Goal: Task Accomplishment & Management: Use online tool/utility

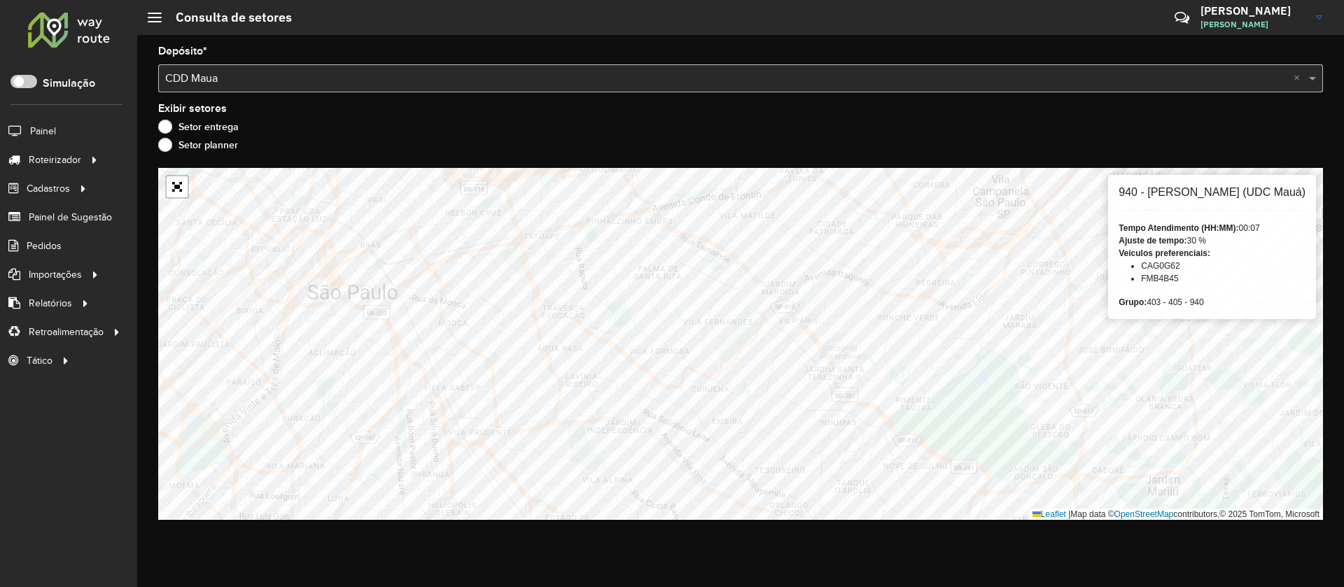
click at [29, 90] on div "Simulação" at bounding box center [67, 90] width 112 height 30
click at [28, 86] on span at bounding box center [24, 81] width 27 height 13
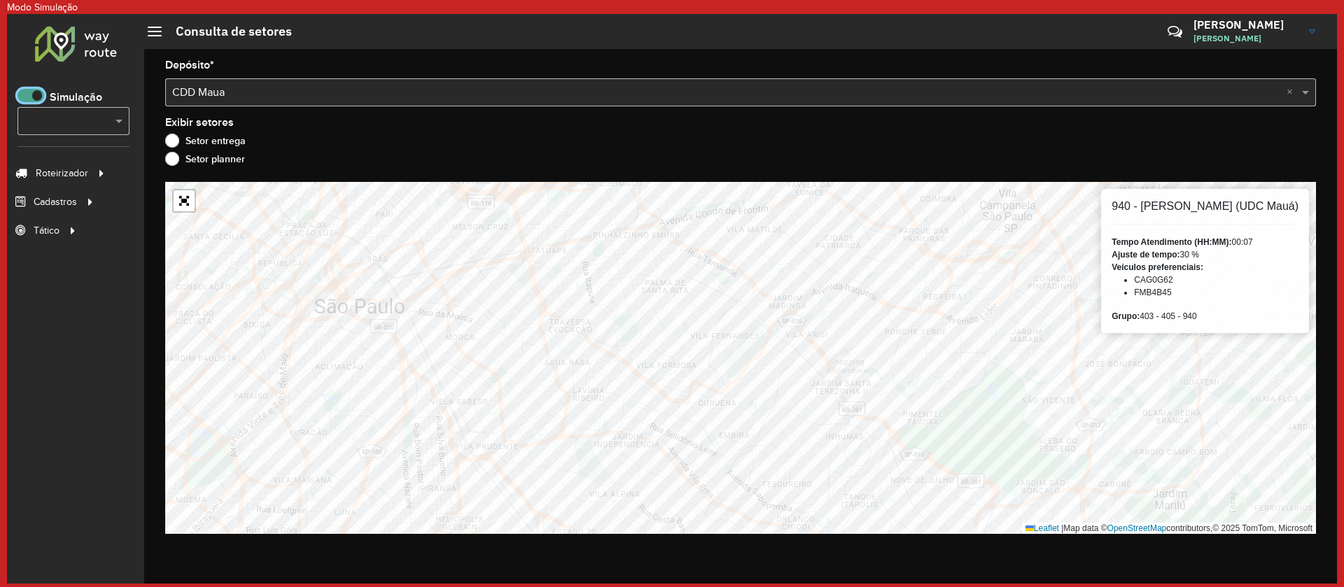
scroll to position [8, 5]
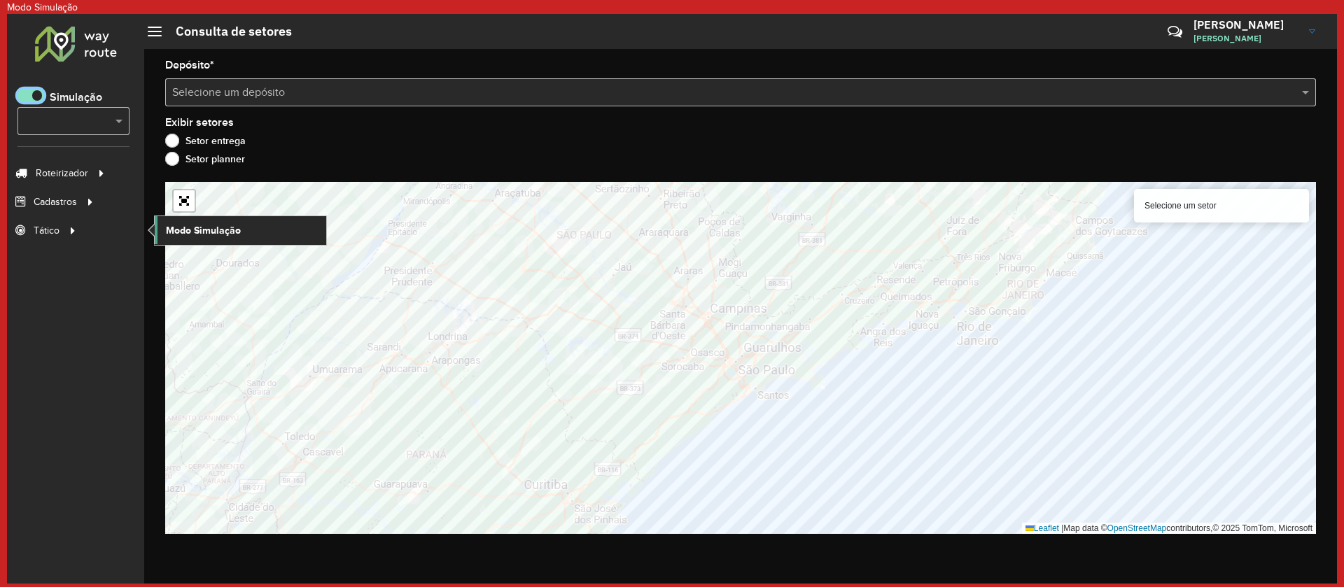
click at [235, 240] on link "Modo Simulação" at bounding box center [241, 230] width 172 height 28
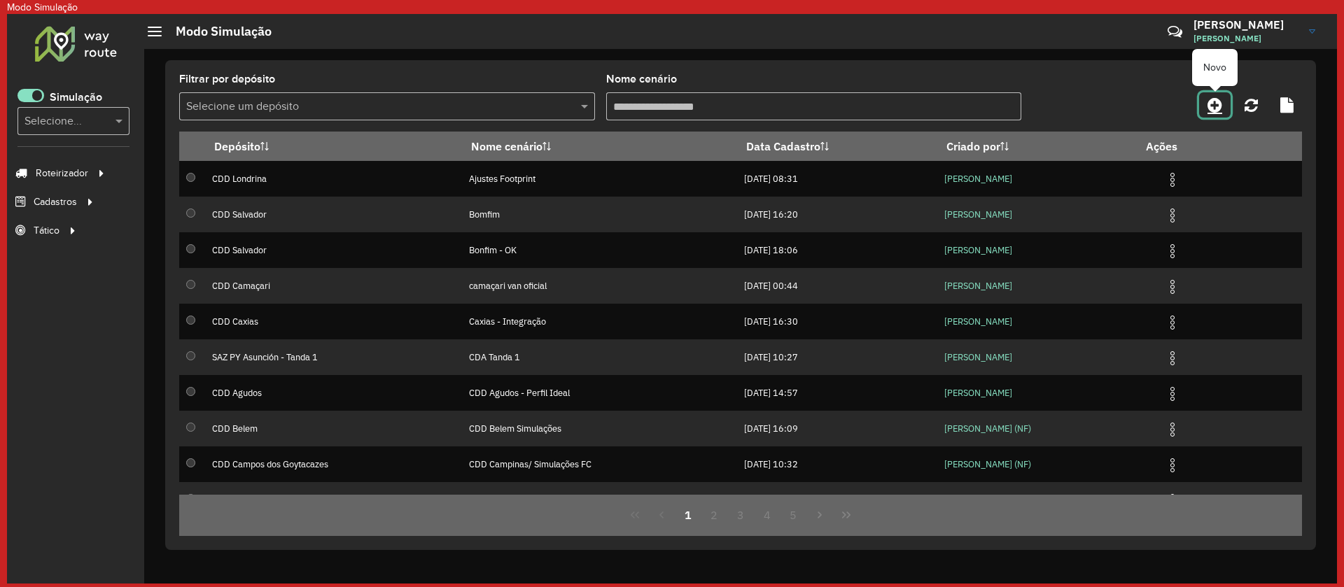
click at [1216, 107] on icon at bounding box center [1215, 105] width 15 height 17
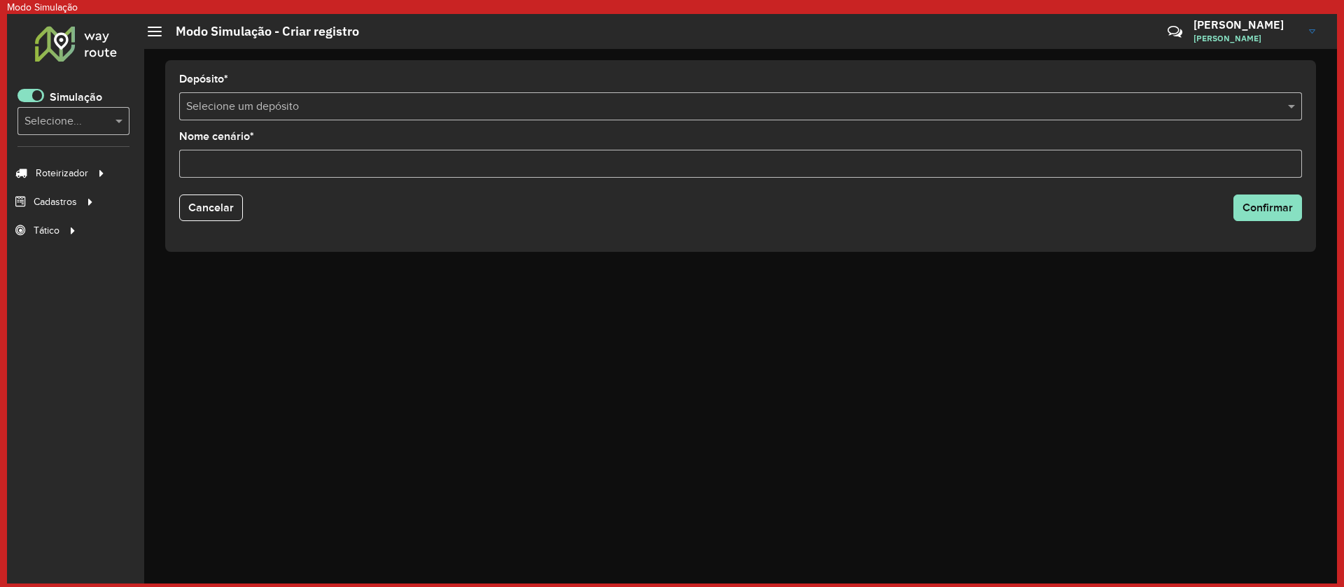
click at [496, 107] on input "text" at bounding box center [726, 107] width 1081 height 17
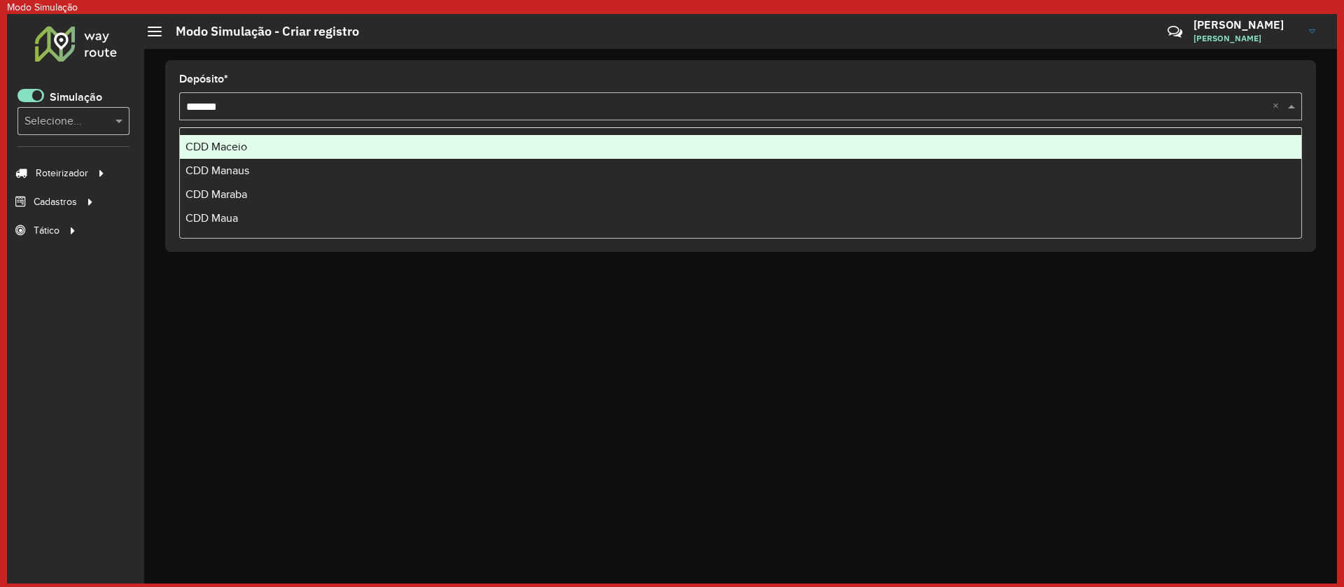
type input "********"
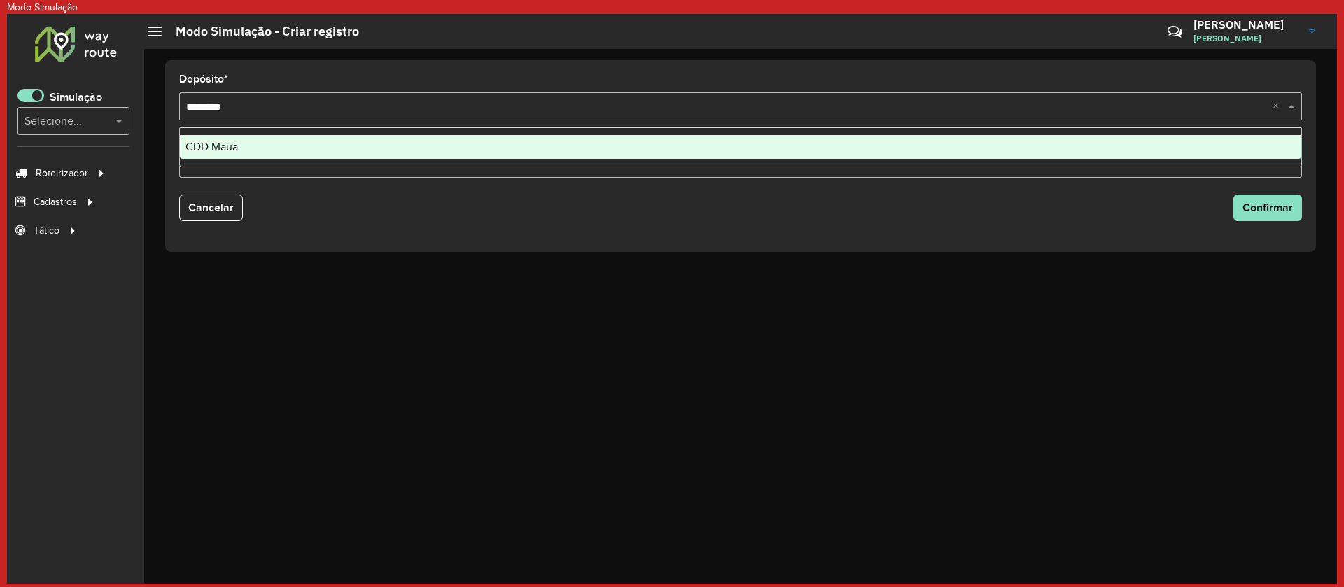
click at [459, 147] on div "CDD Maua" at bounding box center [740, 147] width 1121 height 24
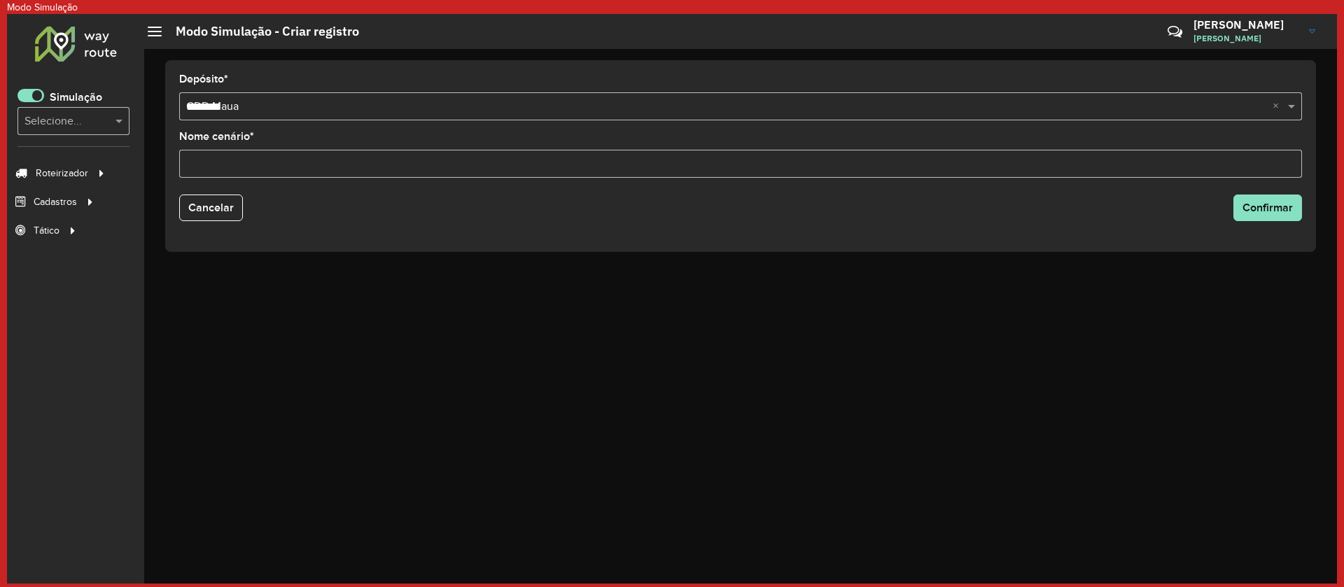
click at [391, 171] on input "Nome cenário *" at bounding box center [740, 164] width 1123 height 28
type input "***"
click at [1264, 214] on button "Confirmar" at bounding box center [1267, 208] width 69 height 27
